Goal: Information Seeking & Learning: Find specific fact

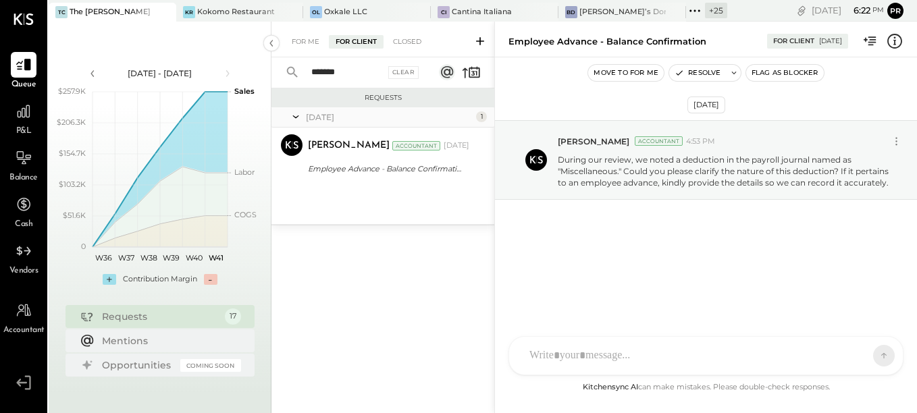
click at [355, 76] on input "*******" at bounding box center [342, 72] width 78 height 22
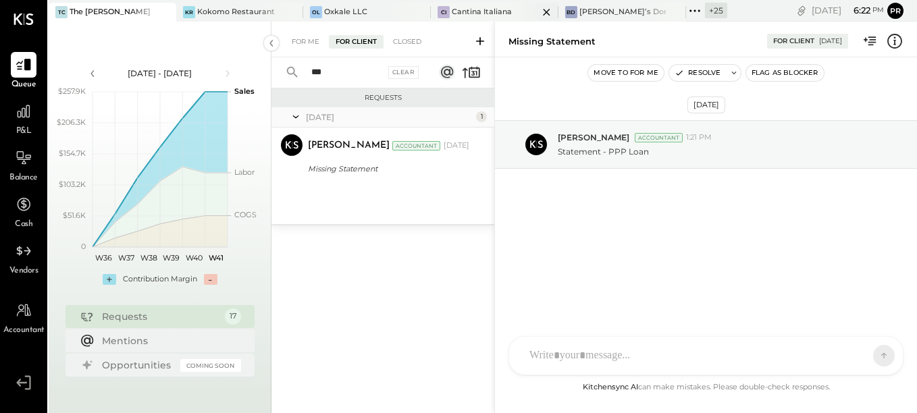
type input "***"
click at [341, 74] on input "***" at bounding box center [342, 72] width 78 height 22
click at [341, 73] on input "***" at bounding box center [342, 72] width 78 height 22
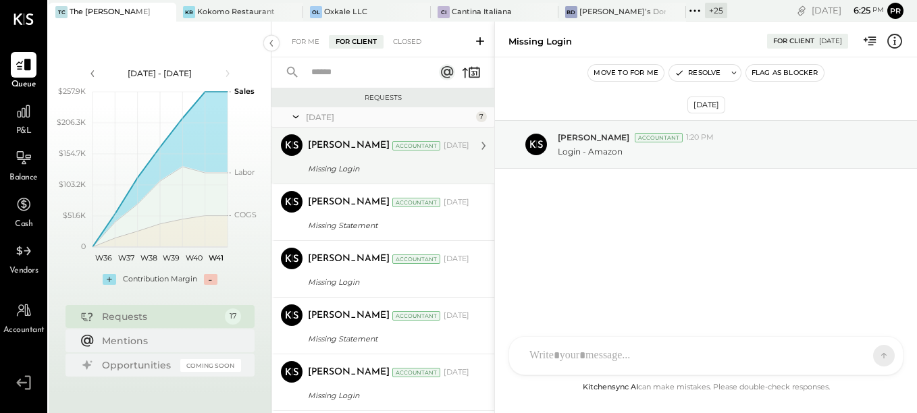
click at [341, 166] on div "Missing Login" at bounding box center [386, 169] width 157 height 14
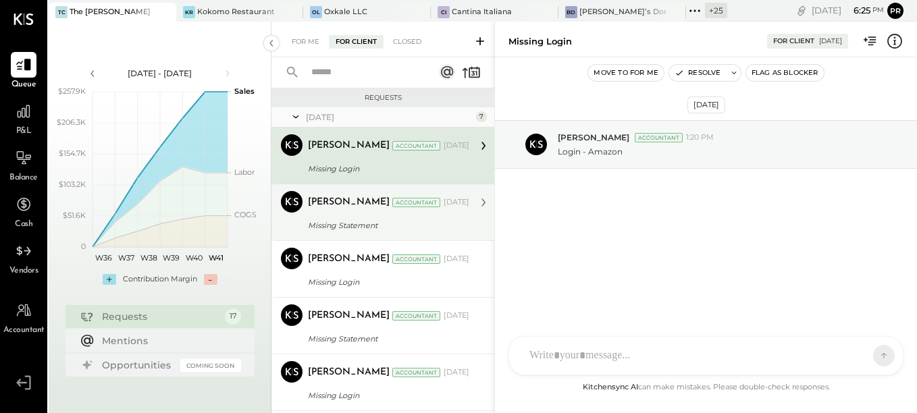
click at [349, 202] on div "[PERSON_NAME]" at bounding box center [349, 203] width 82 height 14
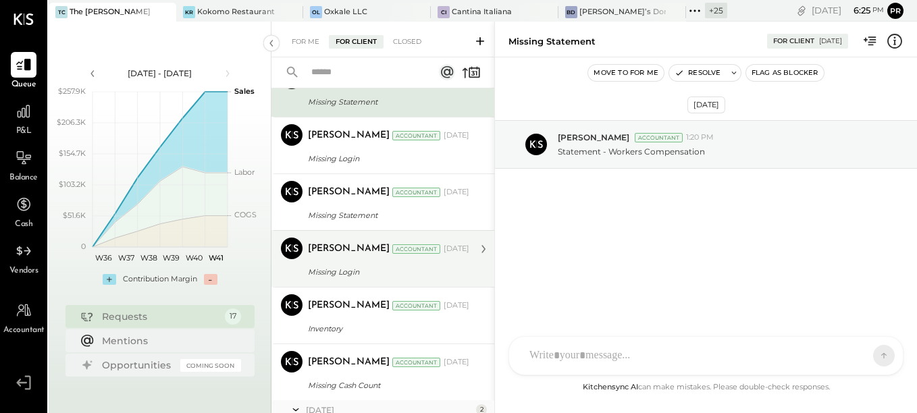
scroll to position [135, 0]
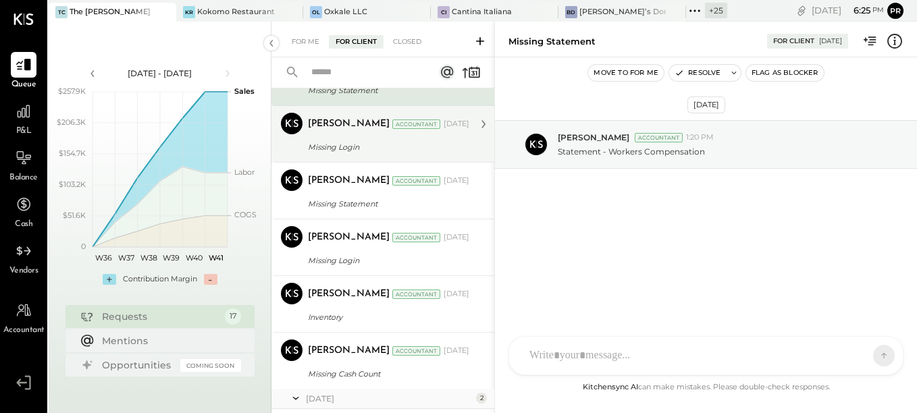
click at [340, 140] on div "Missing Login" at bounding box center [386, 147] width 157 height 14
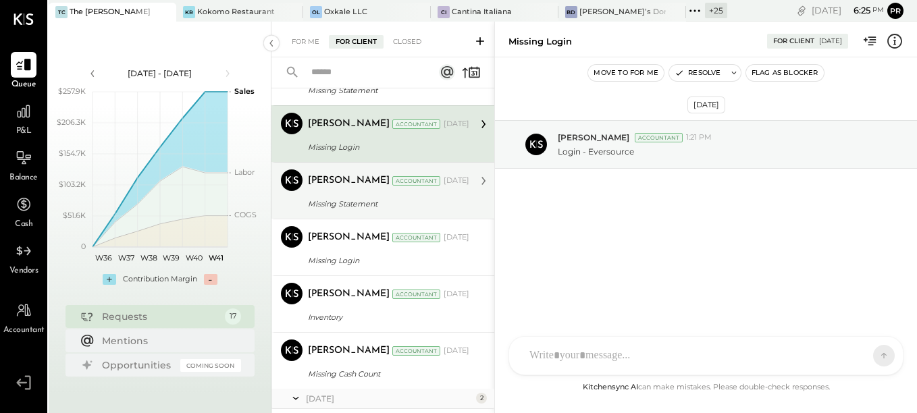
click at [332, 184] on div "[PERSON_NAME]" at bounding box center [349, 181] width 82 height 14
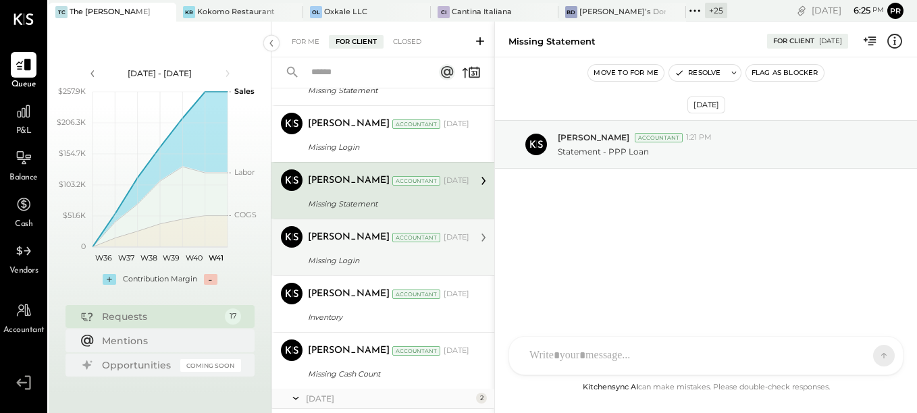
click at [334, 250] on div "[PERSON_NAME] Accountant [DATE] Missing Login Login - [GEOGRAPHIC_DATA]" at bounding box center [388, 247] width 161 height 43
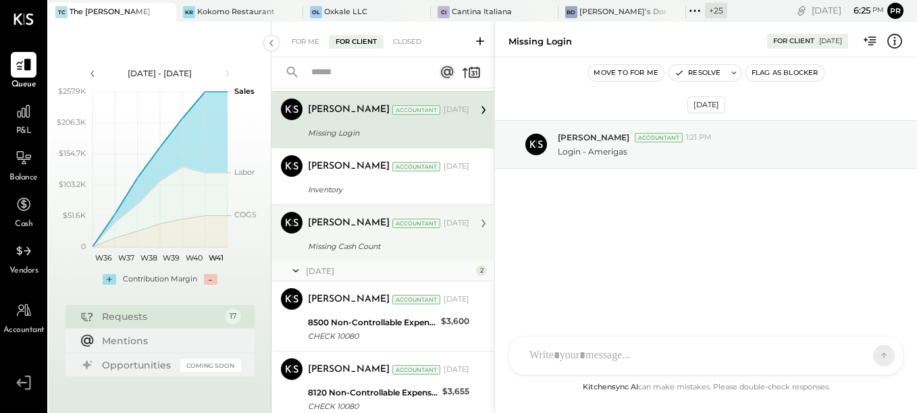
scroll to position [270, 0]
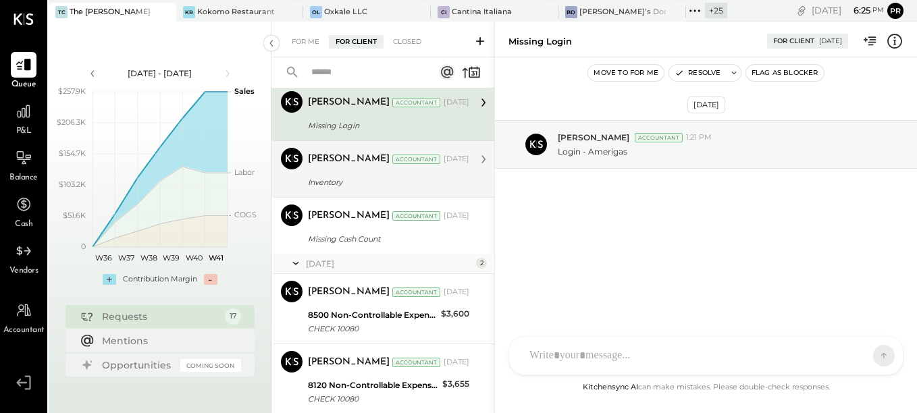
click at [339, 170] on div "[PERSON_NAME] Accountant [DATE]" at bounding box center [388, 159] width 161 height 23
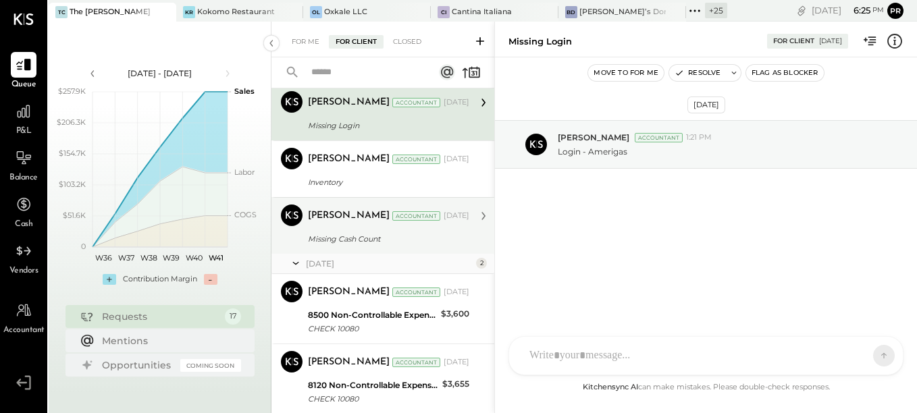
scroll to position [53, 0]
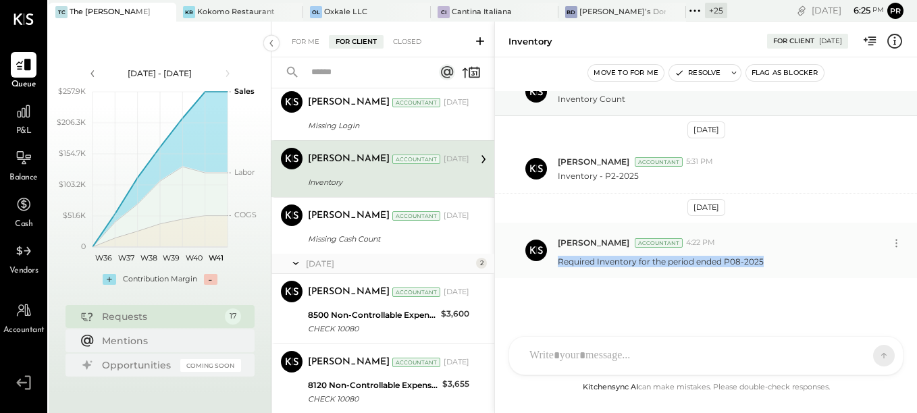
drag, startPoint x: 556, startPoint y: 263, endPoint x: 774, endPoint y: 265, distance: 217.5
click at [774, 265] on div "[PERSON_NAME] Accountant 4:22 PM Required Inventory for the period ended P08-20…" at bounding box center [706, 250] width 422 height 55
copy p "Required Inventory for the period ended P08-2025"
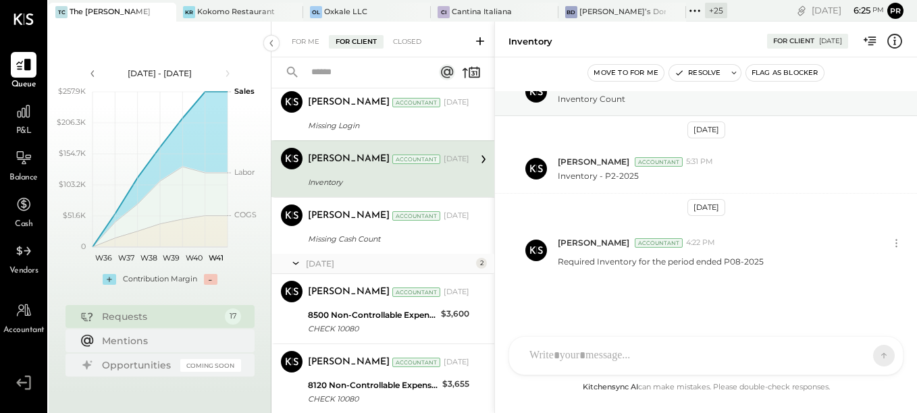
click at [616, 358] on div "TP [PERSON_NAME] [PERSON_NAME] T tfcourtney [PERSON_NAME] [PERSON_NAME] P pmcou…" at bounding box center [706, 355] width 395 height 39
paste div
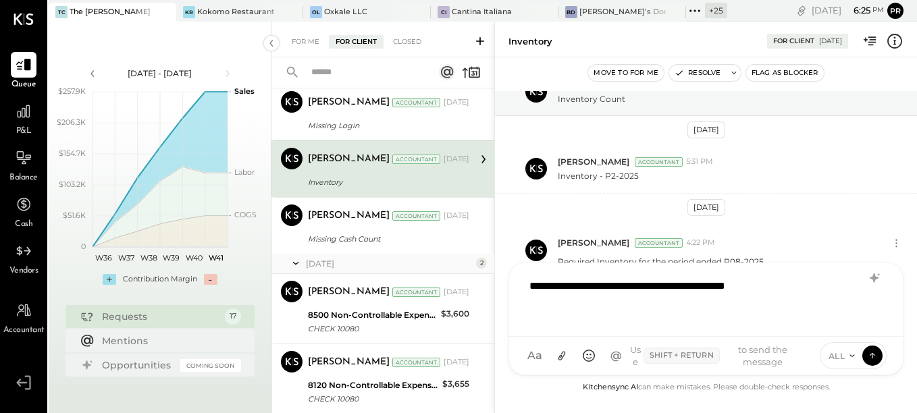
click at [764, 286] on div "**********" at bounding box center [706, 298] width 367 height 54
click at [872, 354] on icon at bounding box center [872, 354] width 5 height 3
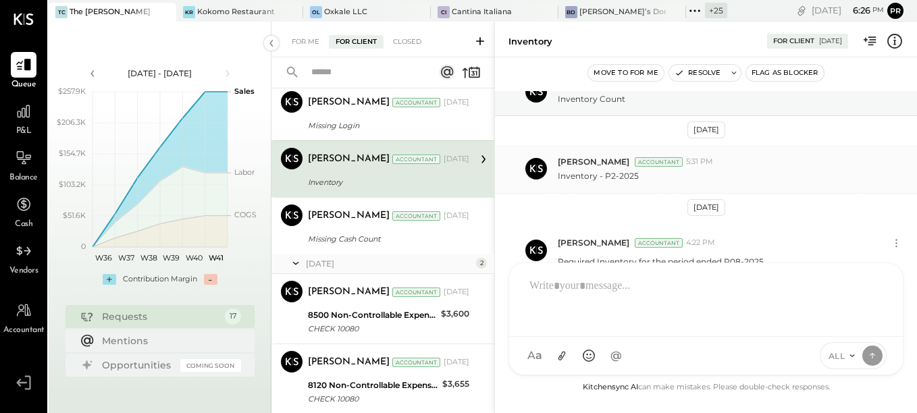
click at [771, 160] on div "[PERSON_NAME] Accountant 5:31 PM" at bounding box center [732, 161] width 348 height 11
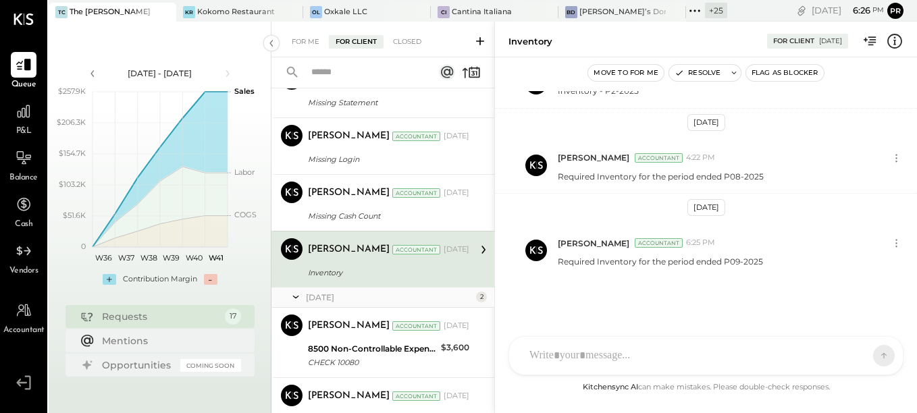
scroll to position [169, 0]
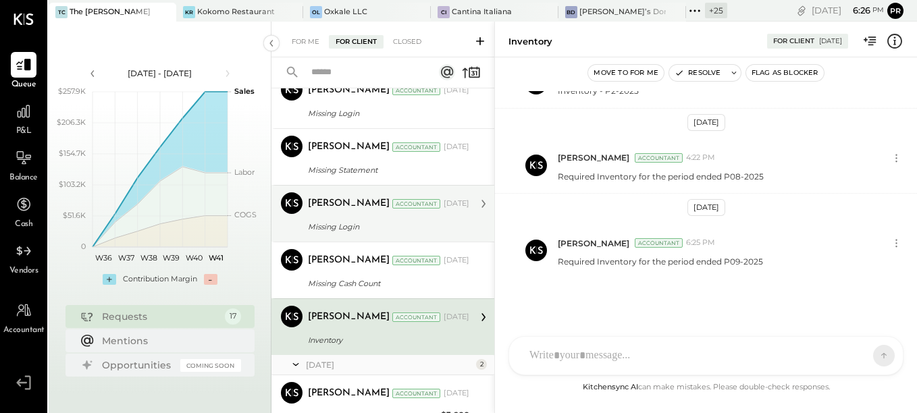
click at [381, 222] on div "Missing Login" at bounding box center [386, 227] width 157 height 14
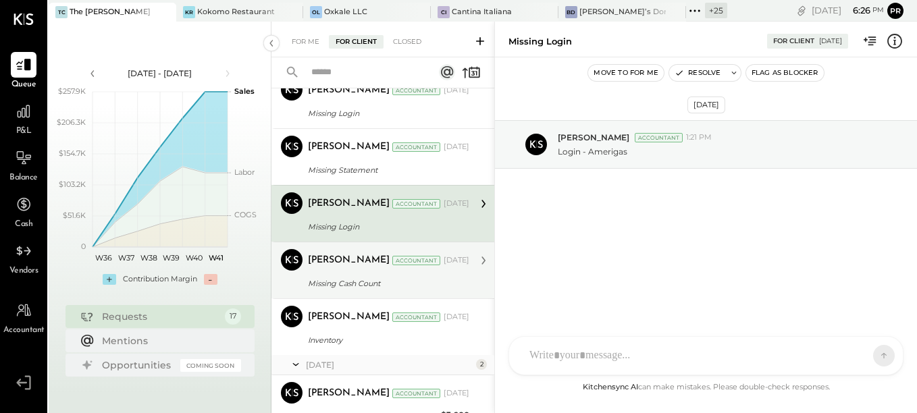
click at [368, 250] on div "[PERSON_NAME] Accountant [DATE]" at bounding box center [388, 260] width 161 height 23
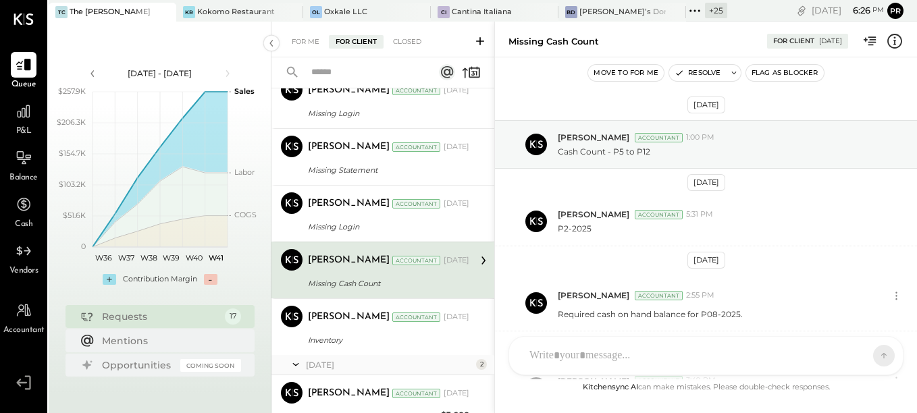
scroll to position [138, 0]
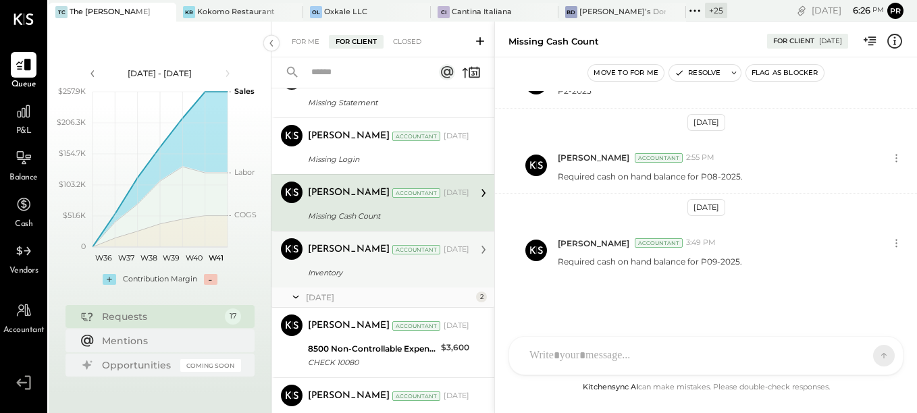
click at [356, 269] on div "Inventory" at bounding box center [386, 273] width 157 height 14
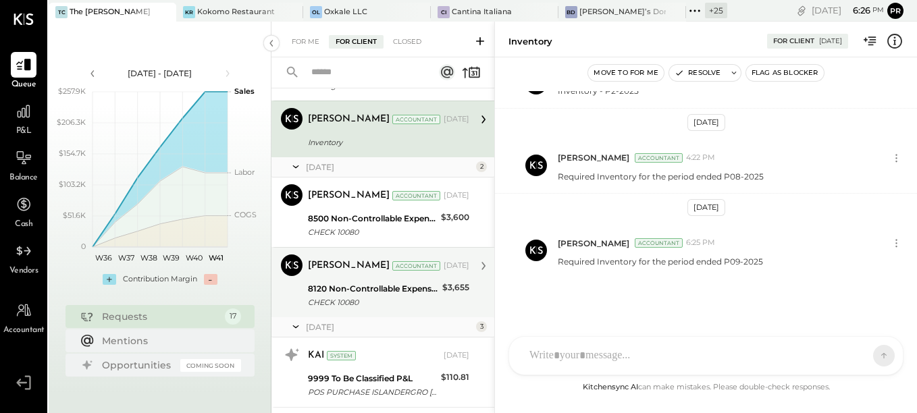
scroll to position [371, 0]
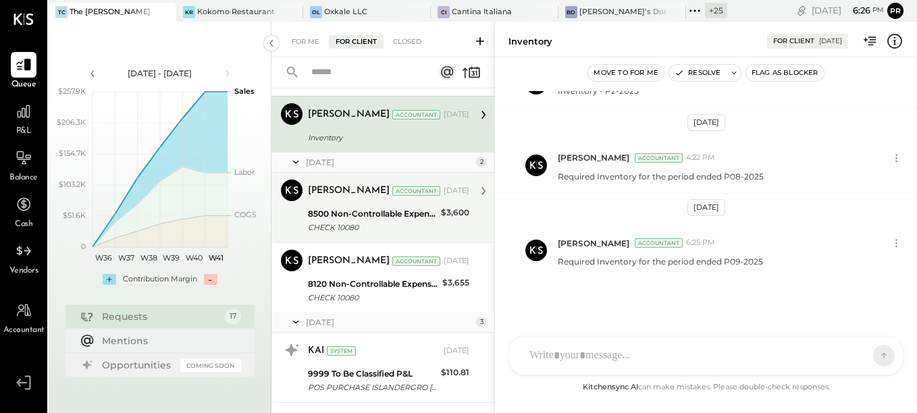
click at [363, 222] on div "CHECK 10080" at bounding box center [372, 228] width 129 height 14
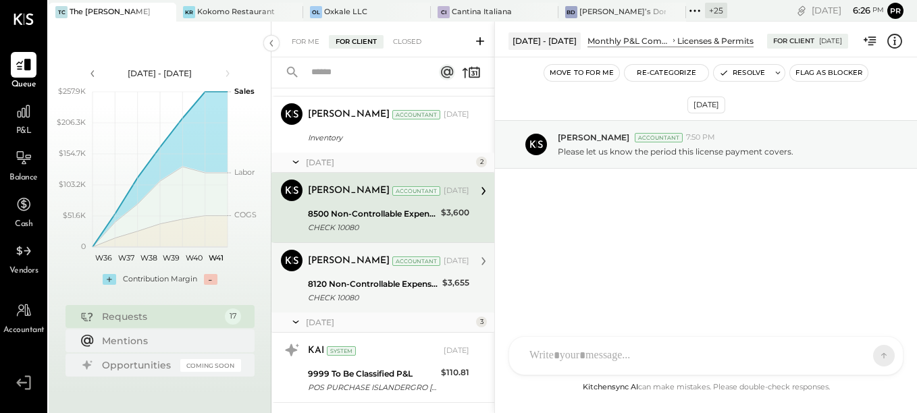
click at [348, 290] on div "8120 Non-Controllable Expenses:Occupancy:Utilities" at bounding box center [373, 285] width 130 height 14
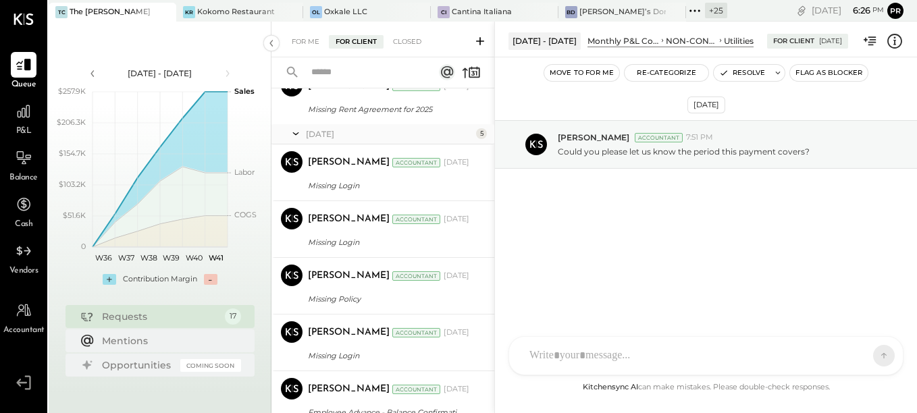
scroll to position [829, 0]
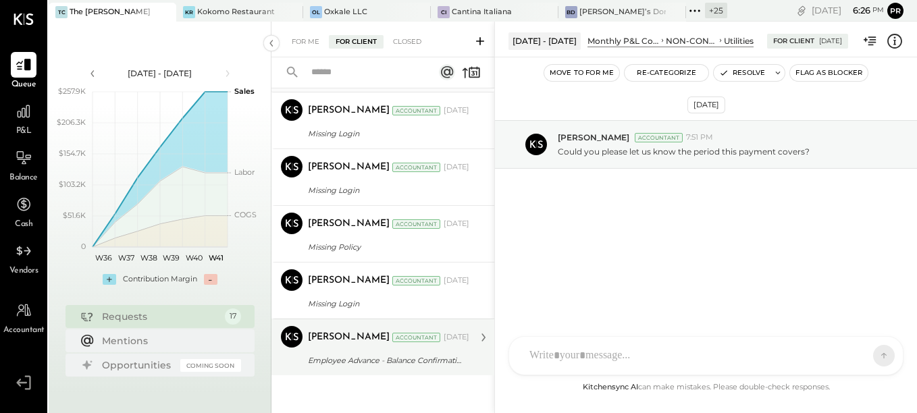
click at [361, 358] on div "Employee Advance - Balance Confirmation" at bounding box center [386, 361] width 157 height 14
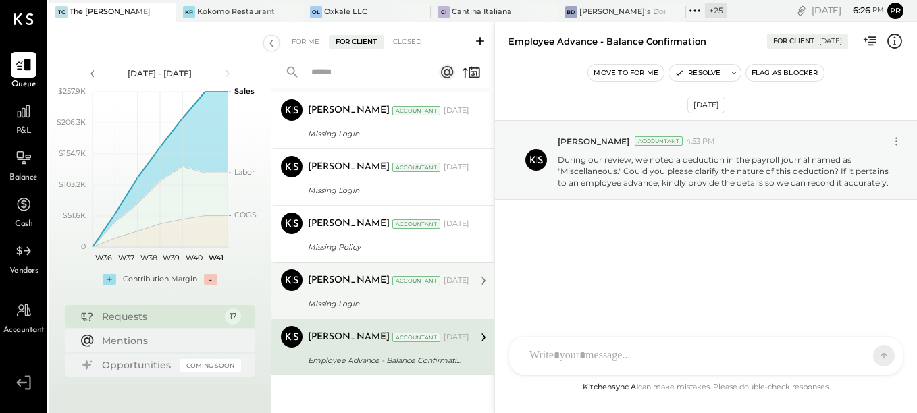
click at [351, 307] on div "Missing Login" at bounding box center [386, 304] width 157 height 14
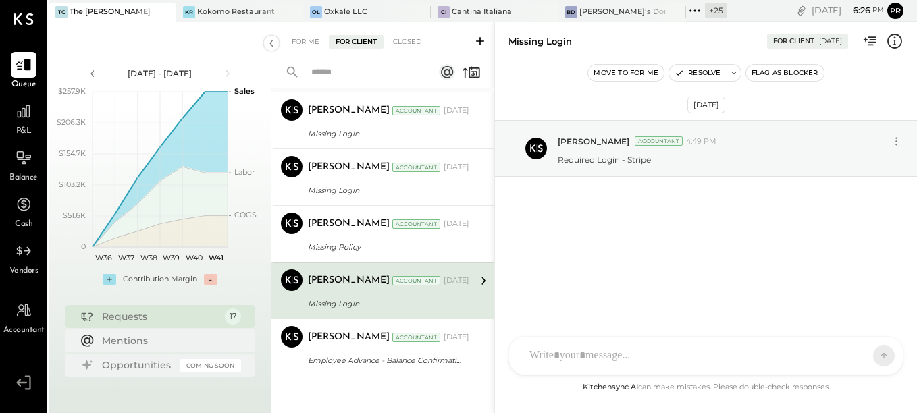
click at [347, 264] on div "[PERSON_NAME] Accountant [PERSON_NAME] Accountant [DATE] Missing Login Required…" at bounding box center [382, 290] width 223 height 57
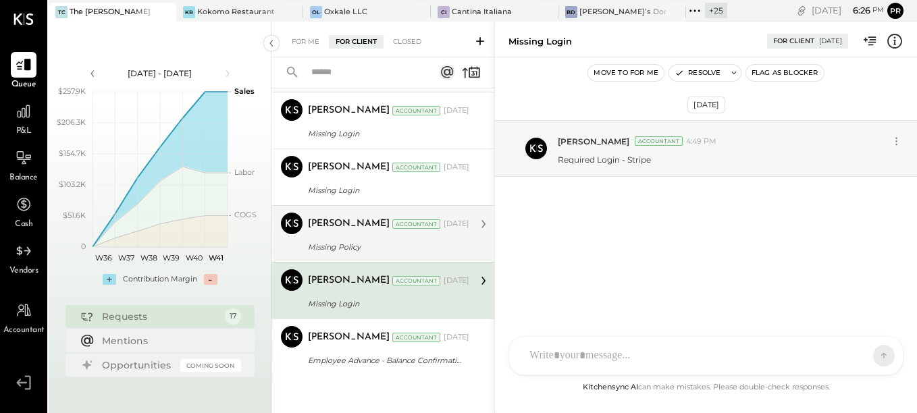
click at [342, 213] on div "[PERSON_NAME] Accountant [DATE]" at bounding box center [388, 224] width 161 height 23
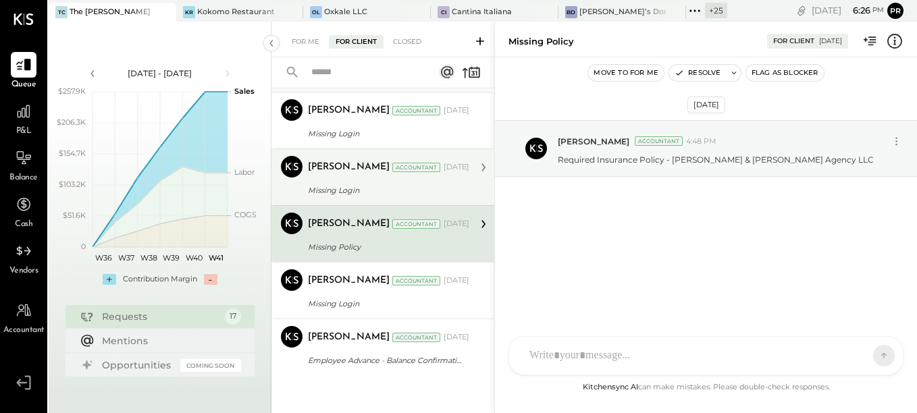
click at [342, 188] on div "Missing Login" at bounding box center [386, 191] width 157 height 14
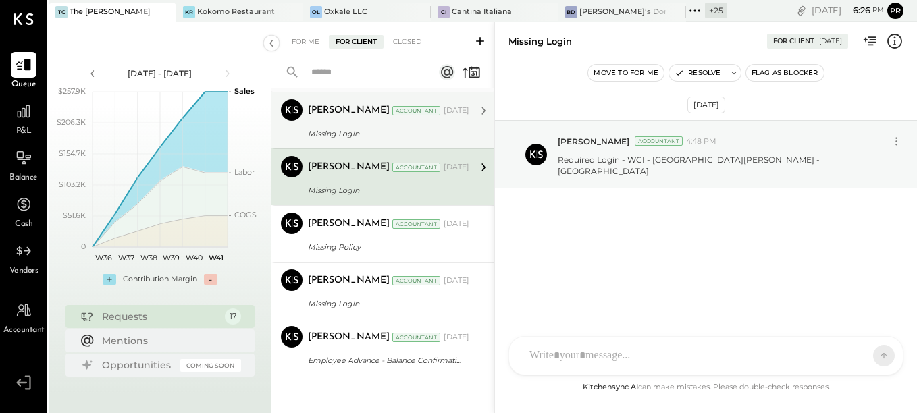
click at [338, 139] on div "Missing Login" at bounding box center [386, 134] width 157 height 14
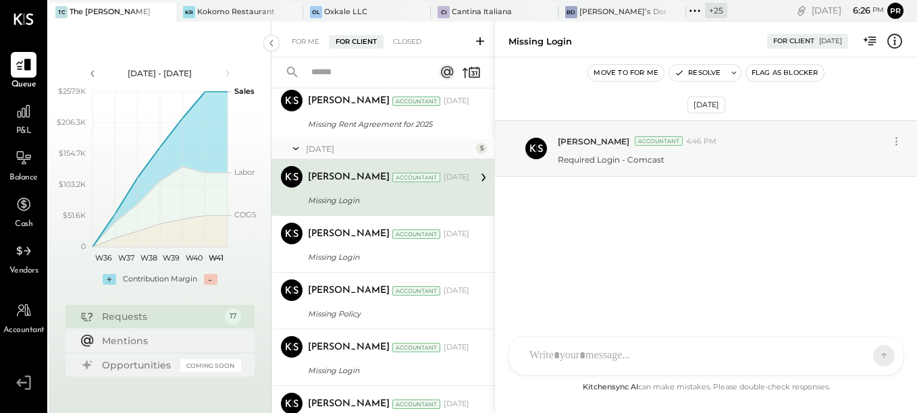
scroll to position [761, 0]
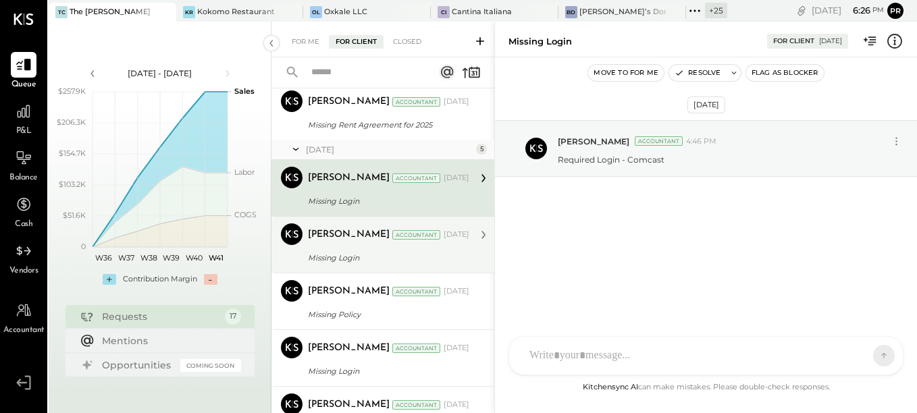
click at [361, 254] on div "Missing Login" at bounding box center [386, 258] width 157 height 14
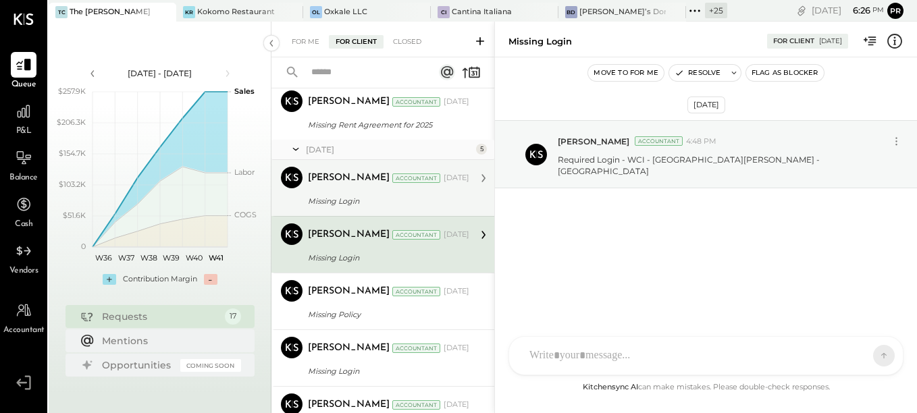
drag, startPoint x: 360, startPoint y: 200, endPoint x: 361, endPoint y: 184, distance: 15.5
click at [361, 200] on div "Missing Login" at bounding box center [386, 201] width 157 height 14
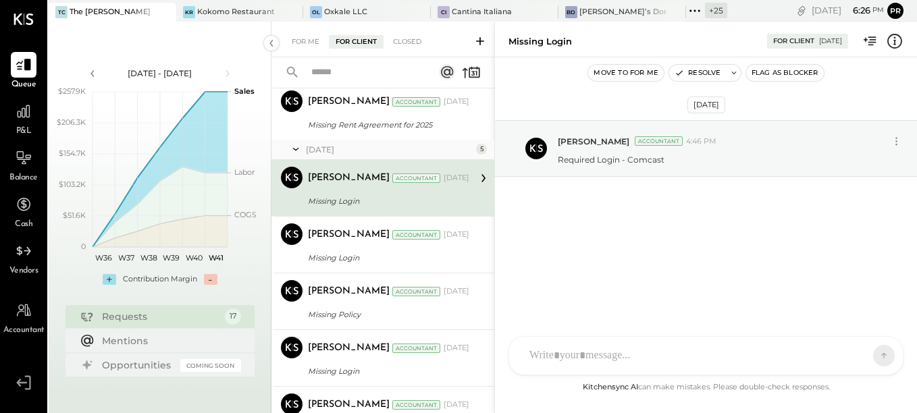
click at [357, 151] on div "[DATE]" at bounding box center [389, 149] width 167 height 11
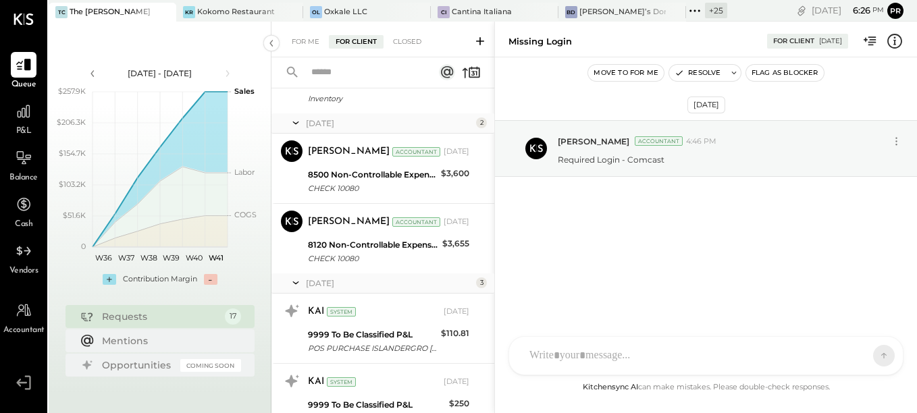
click at [322, 284] on div "[DATE]" at bounding box center [389, 283] width 167 height 11
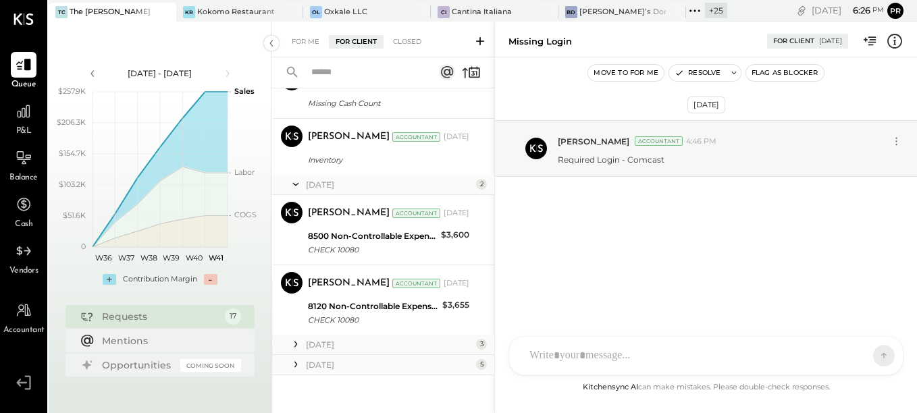
scroll to position [349, 0]
click at [334, 342] on div "[DATE]" at bounding box center [389, 344] width 167 height 11
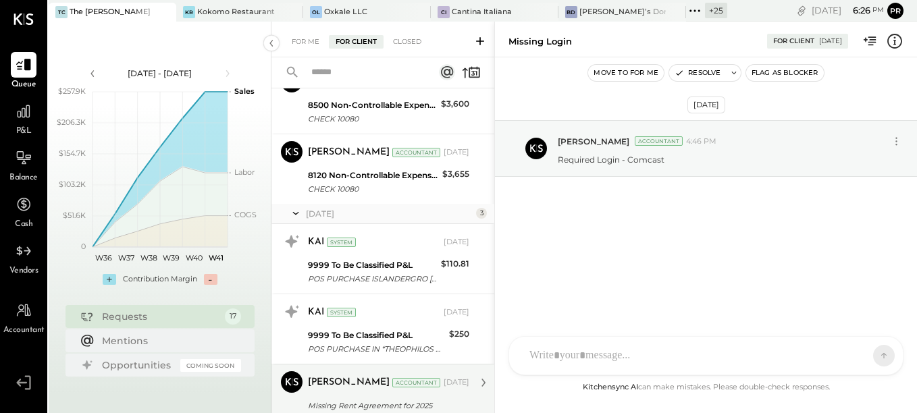
scroll to position [546, 0]
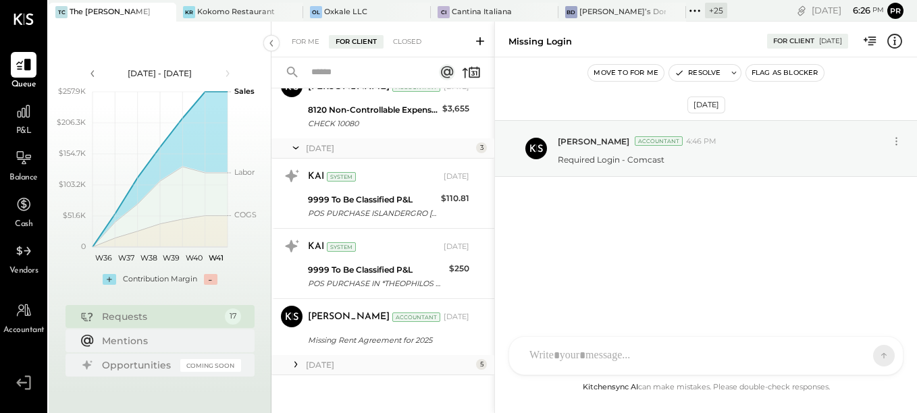
click at [333, 364] on div "[DATE]" at bounding box center [389, 364] width 167 height 11
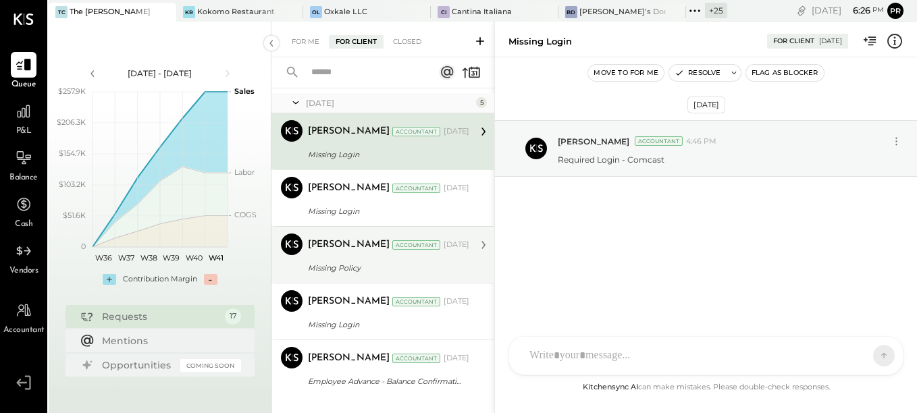
scroll to position [829, 0]
